Goal: Transaction & Acquisition: Purchase product/service

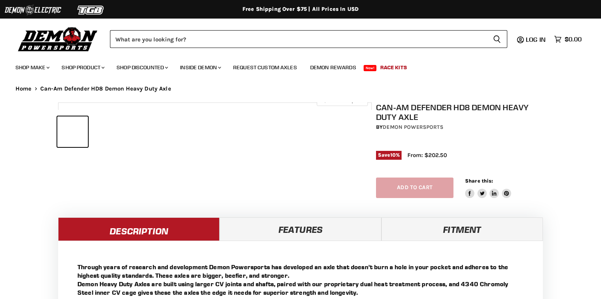
select select "******"
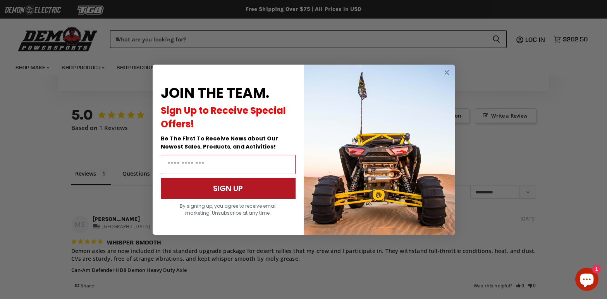
scroll to position [529, 0]
